Goal: Share content

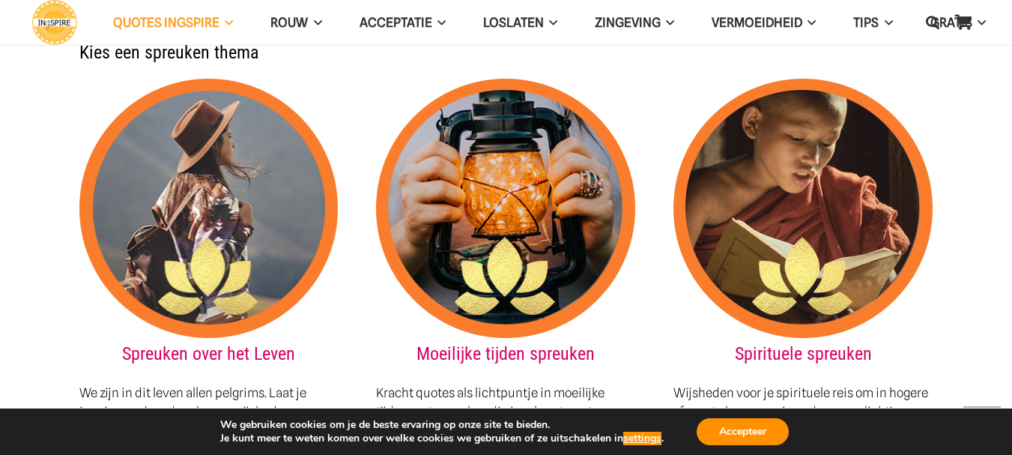
scroll to position [1661, 0]
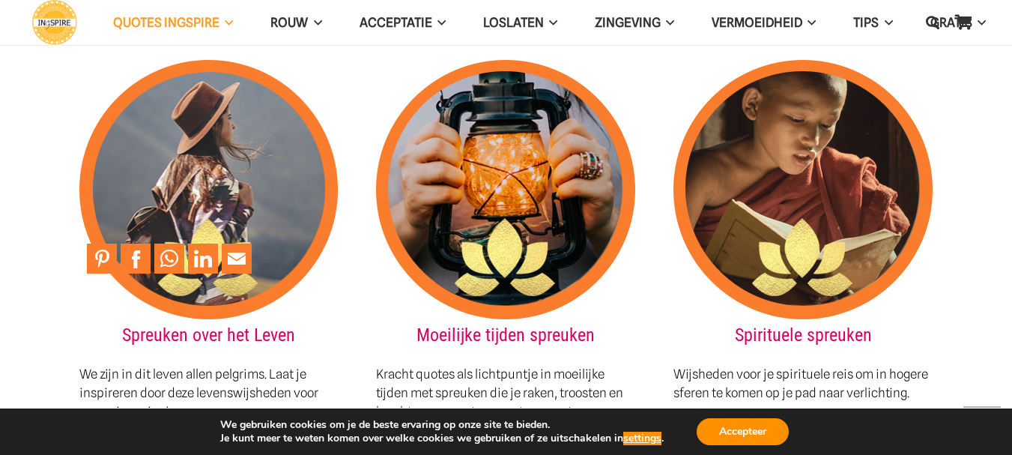
click at [225, 192] on img at bounding box center [208, 189] width 259 height 259
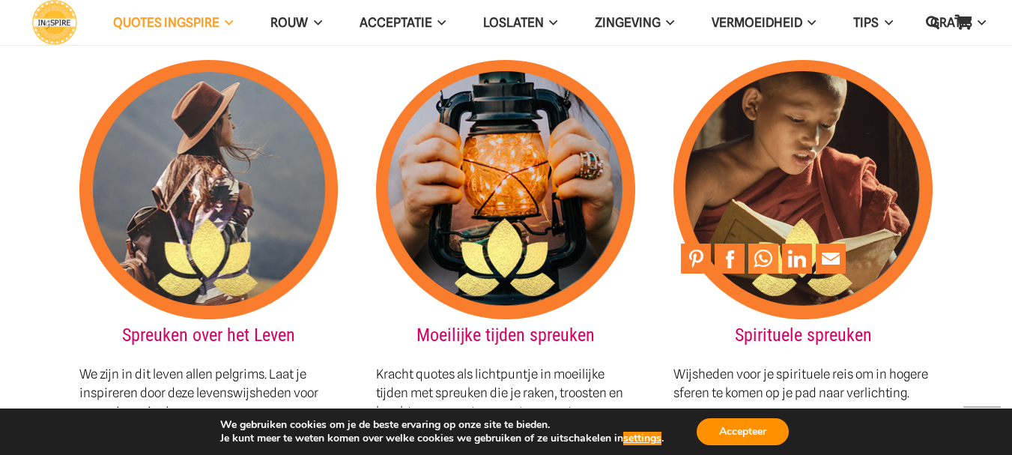
click at [765, 246] on link "Share to WhatsApp" at bounding box center [763, 258] width 30 height 30
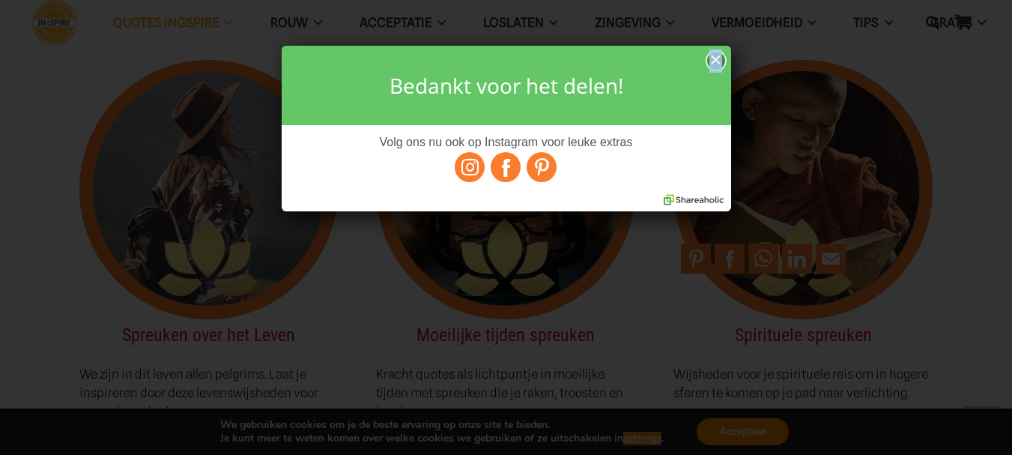
click at [715, 63] on div "×" at bounding box center [716, 61] width 18 height 19
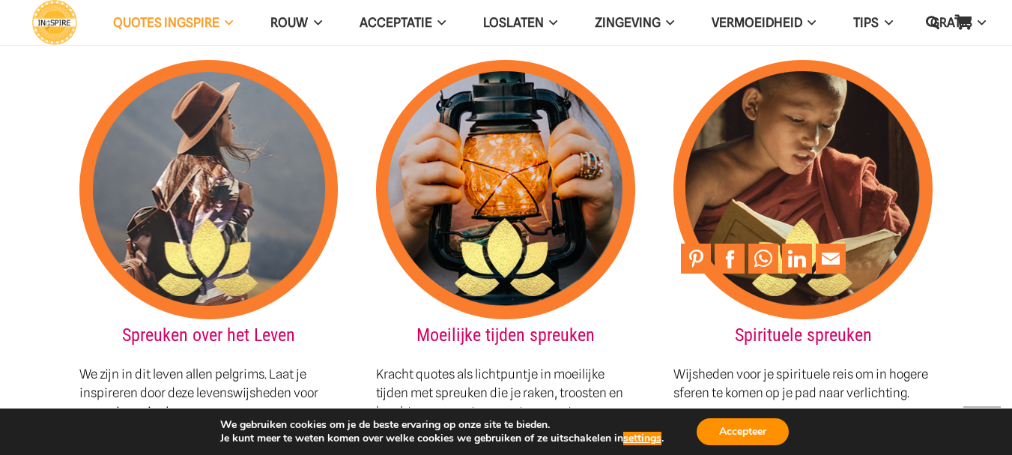
click at [744, 155] on img at bounding box center [802, 189] width 259 height 259
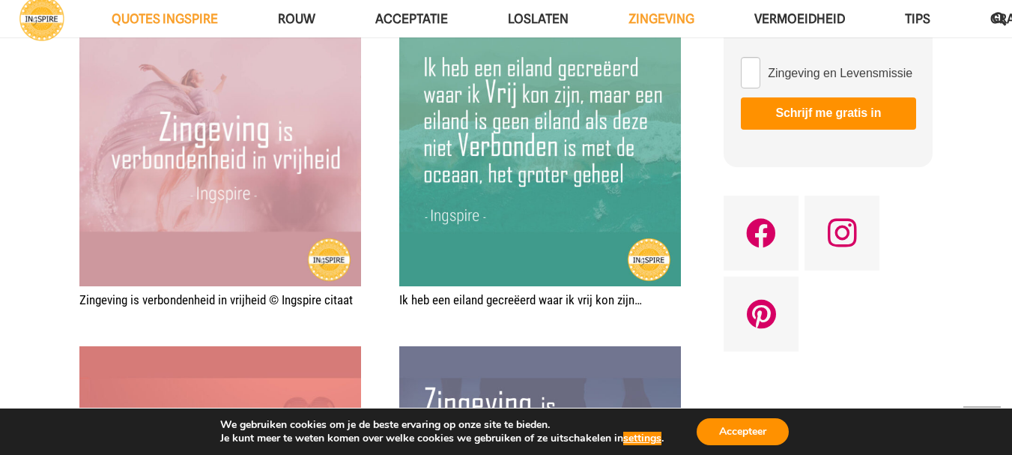
scroll to position [1119, 0]
